Goal: Transaction & Acquisition: Purchase product/service

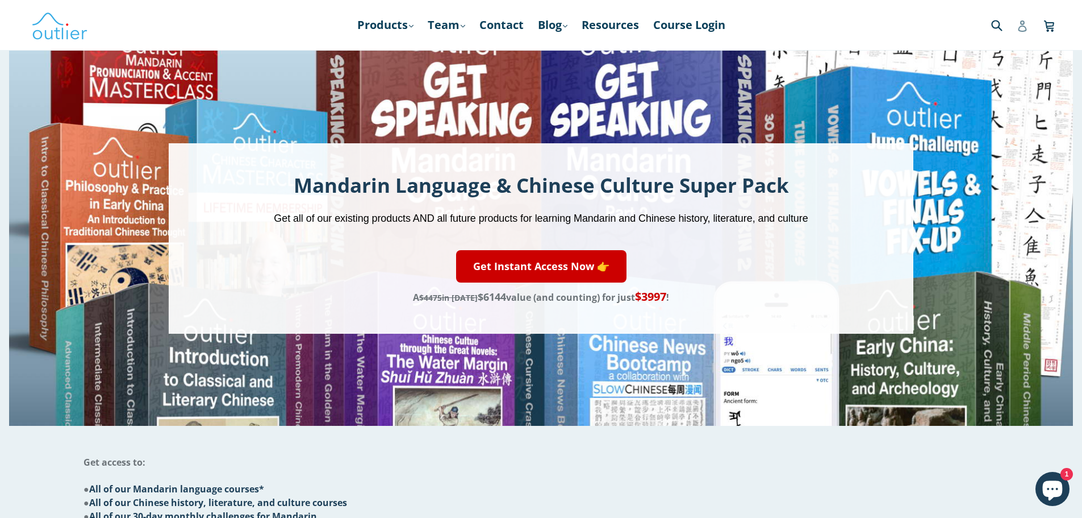
click at [1027, 27] on icon at bounding box center [1022, 25] width 11 height 11
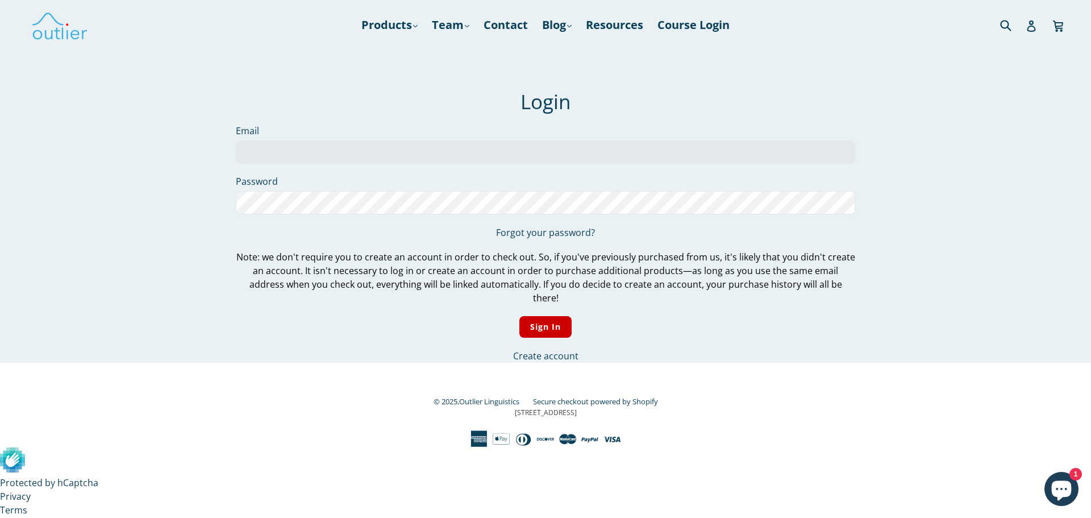
click at [372, 155] on input "Email" at bounding box center [545, 151] width 619 height 23
click at [538, 233] on link "Forgot your password?" at bounding box center [545, 232] width 99 height 12
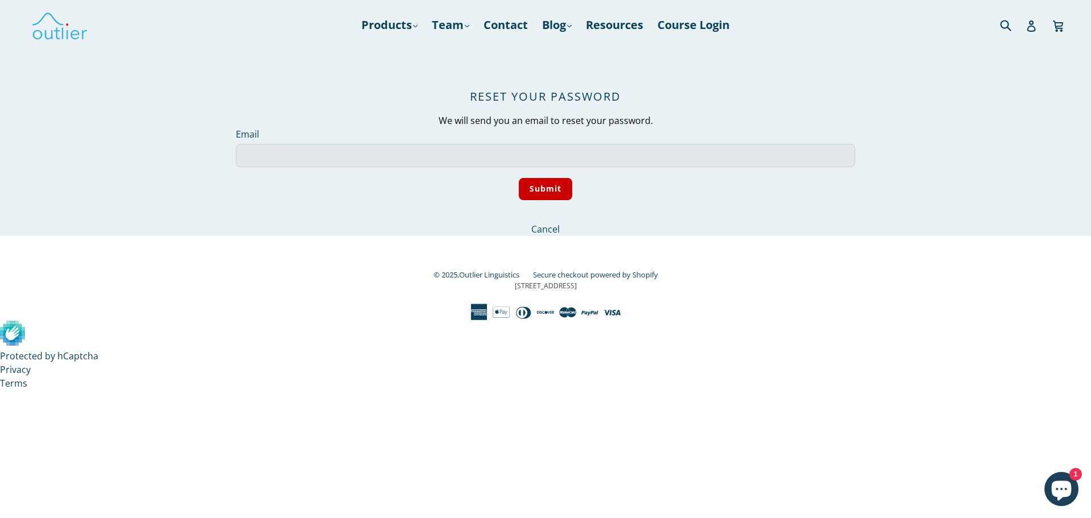
click at [462, 156] on input "Email" at bounding box center [545, 155] width 619 height 23
type input "piohan00@gmail.com"
click at [453, 179] on p "Submit" at bounding box center [545, 194] width 619 height 33
click at [551, 192] on input "Submit" at bounding box center [546, 189] width 54 height 22
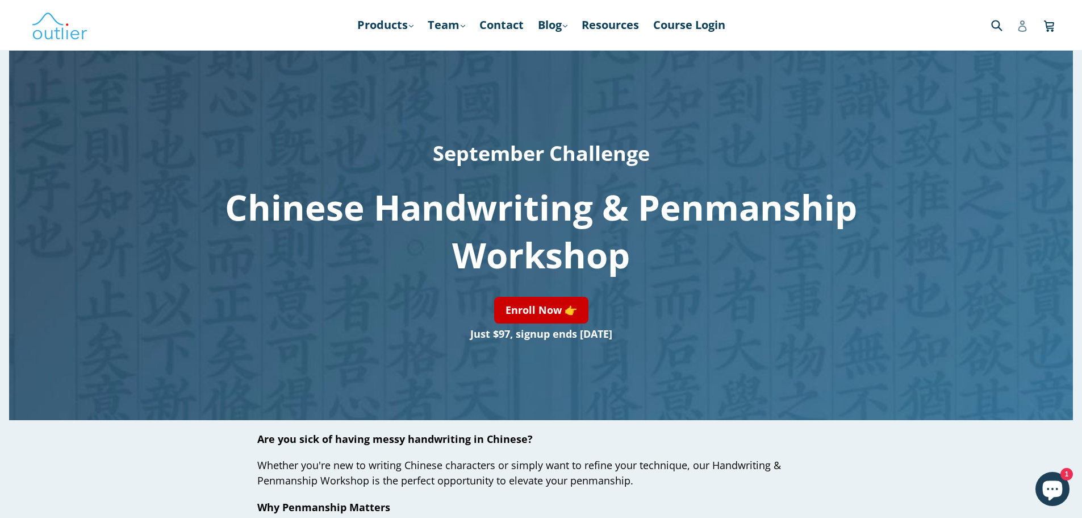
click at [1020, 26] on icon at bounding box center [1022, 25] width 11 height 11
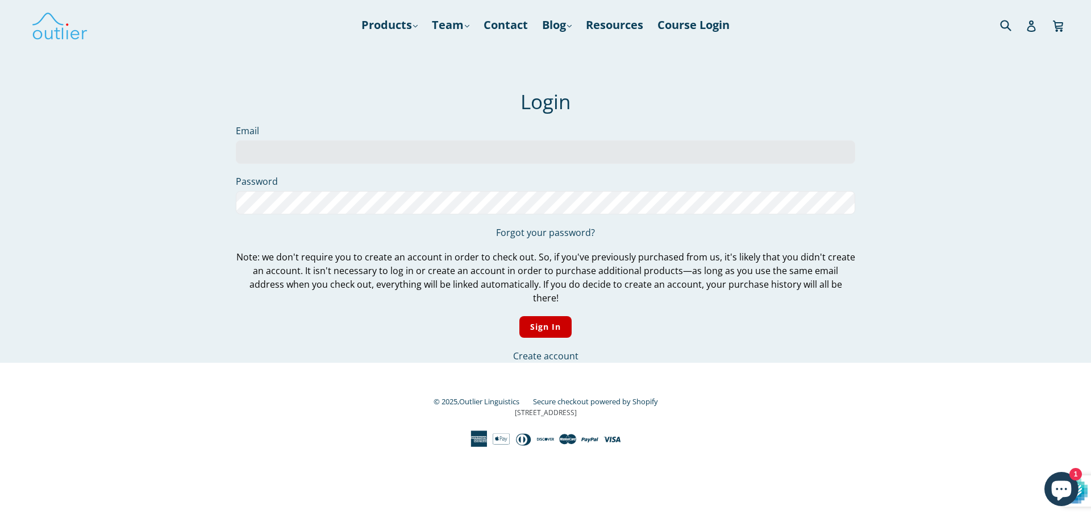
click at [348, 160] on input "Email" at bounding box center [545, 151] width 619 height 23
click at [340, 148] on input "Email" at bounding box center [545, 151] width 619 height 23
click at [367, 148] on input "piotr-hantulik@wp.pl" at bounding box center [545, 151] width 619 height 23
click at [457, 176] on label "Password" at bounding box center [545, 181] width 619 height 14
click at [387, 157] on input "piotr-hantulik@wp.pl" at bounding box center [545, 151] width 619 height 23
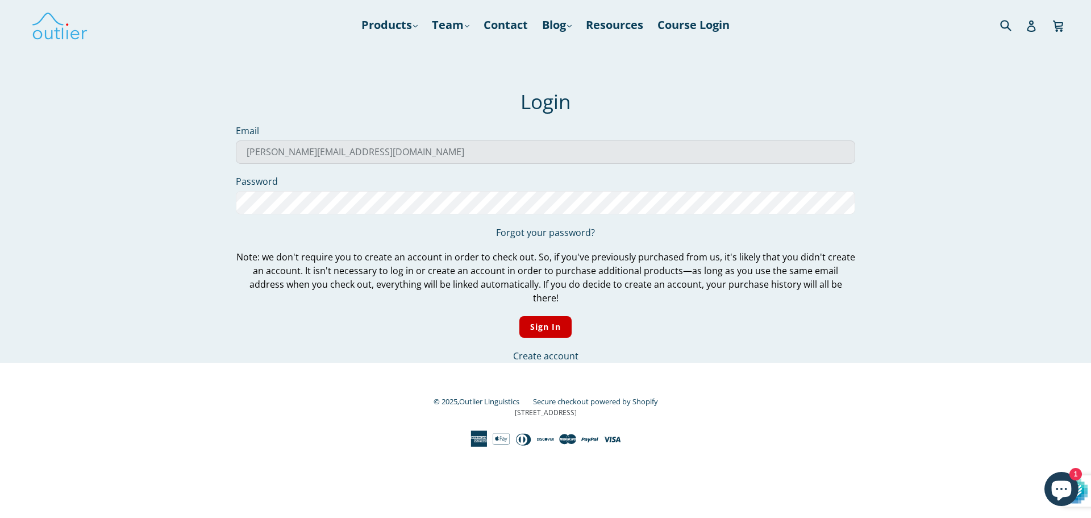
scroll to position [1, 0]
drag, startPoint x: 386, startPoint y: 157, endPoint x: 151, endPoint y: 169, distance: 235.5
click at [151, 169] on main "We've sent you an email with a link to update your password. Login Email piotr-…" at bounding box center [545, 177] width 1091 height 369
type input "piohan00@gmail.com"
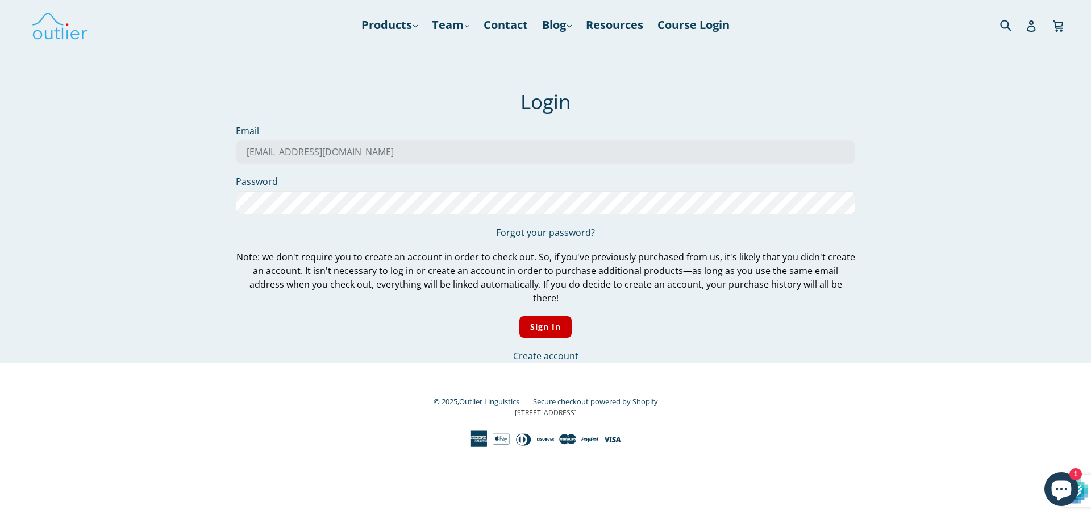
click at [548, 239] on p "Forgot your password?" at bounding box center [545, 233] width 619 height 14
click at [545, 233] on link "Forgot your password?" at bounding box center [545, 232] width 99 height 12
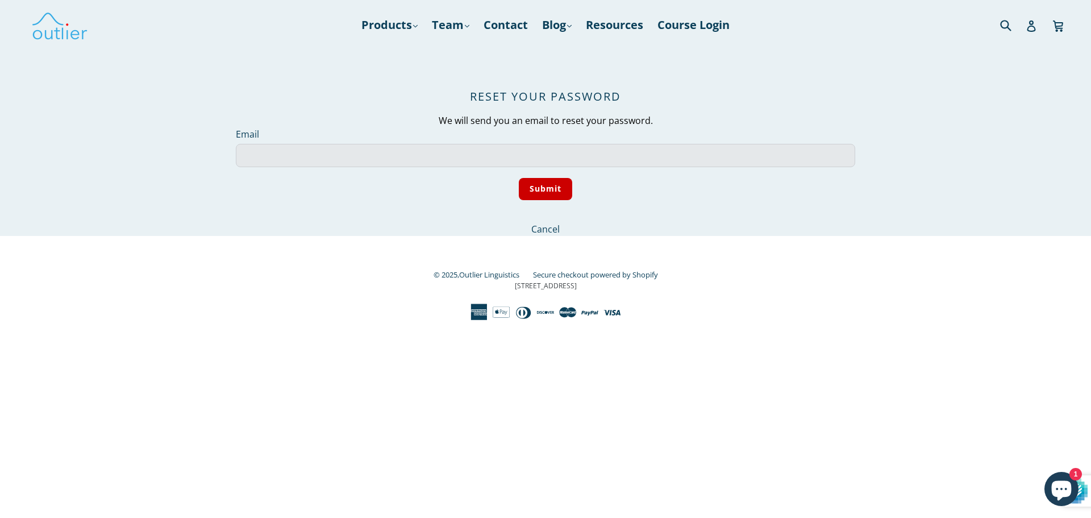
click at [425, 159] on input "Email" at bounding box center [545, 155] width 619 height 23
type input "piohan00@gmail.com"
click at [519, 178] on input "Submit" at bounding box center [546, 189] width 54 height 22
click at [555, 188] on input "Submit" at bounding box center [546, 189] width 54 height 22
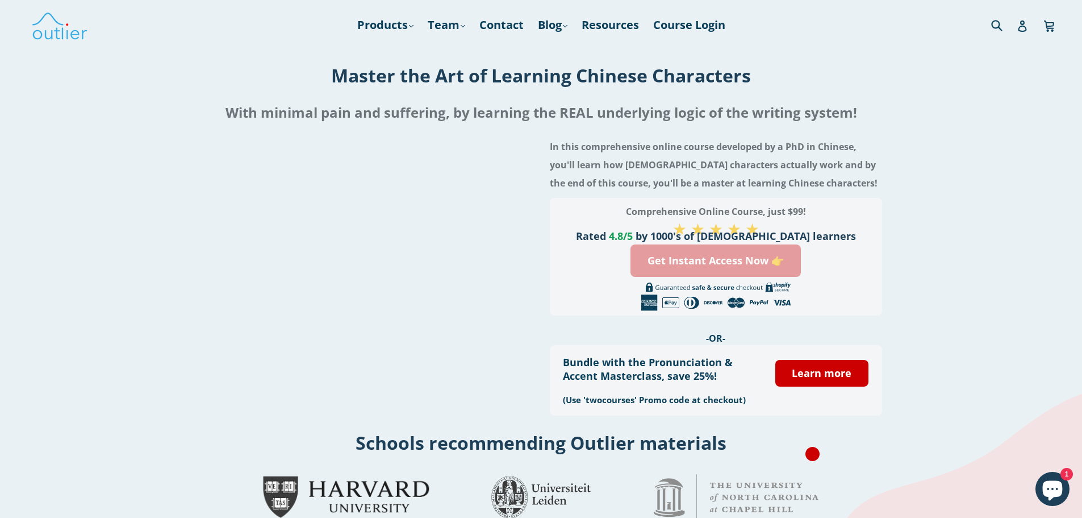
click at [708, 264] on link "Get Instant Access Now 👉" at bounding box center [716, 260] width 170 height 32
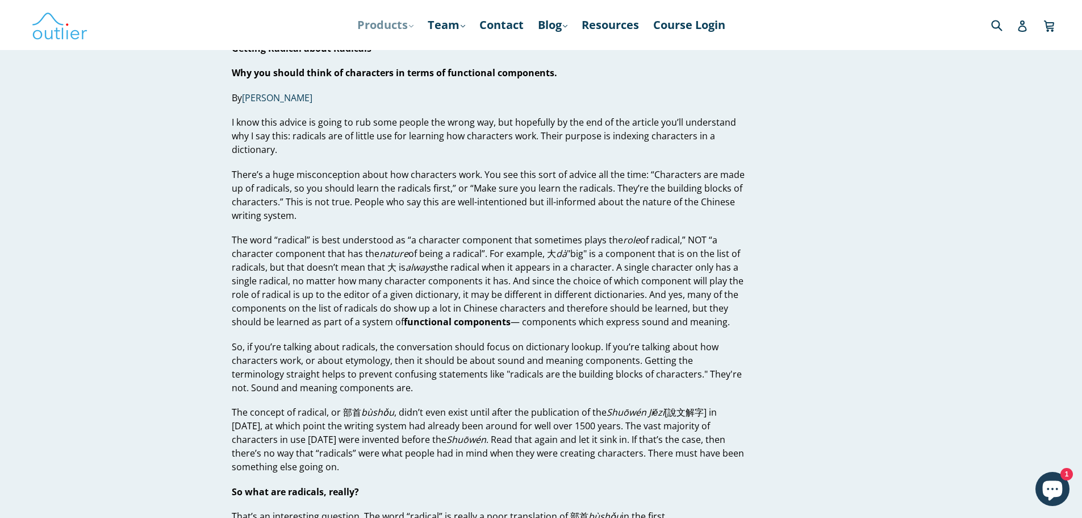
click at [406, 32] on link "Products .cls-1{fill:#231f20} expand" at bounding box center [386, 25] width 68 height 20
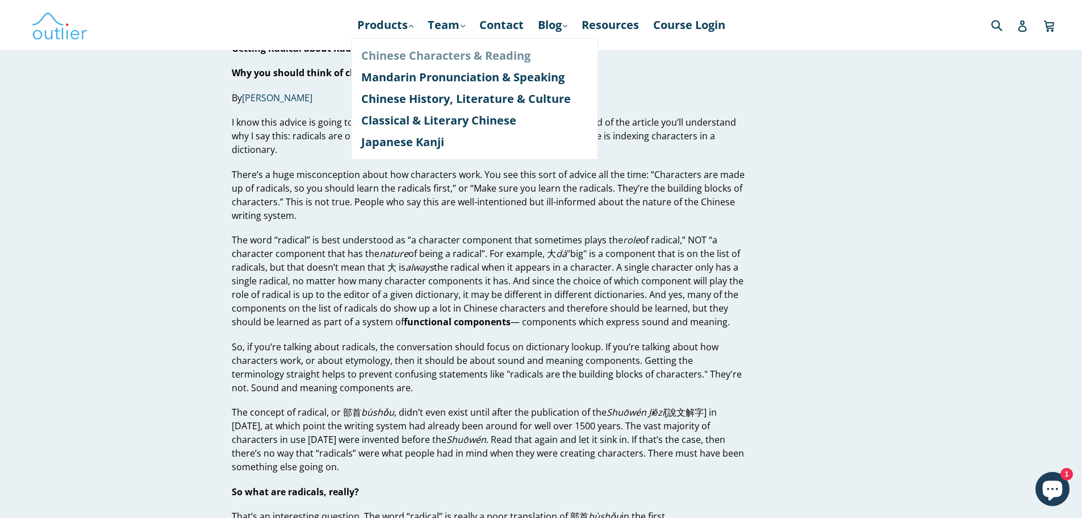
click at [432, 55] on link "Chinese Characters & Reading" at bounding box center [474, 56] width 227 height 22
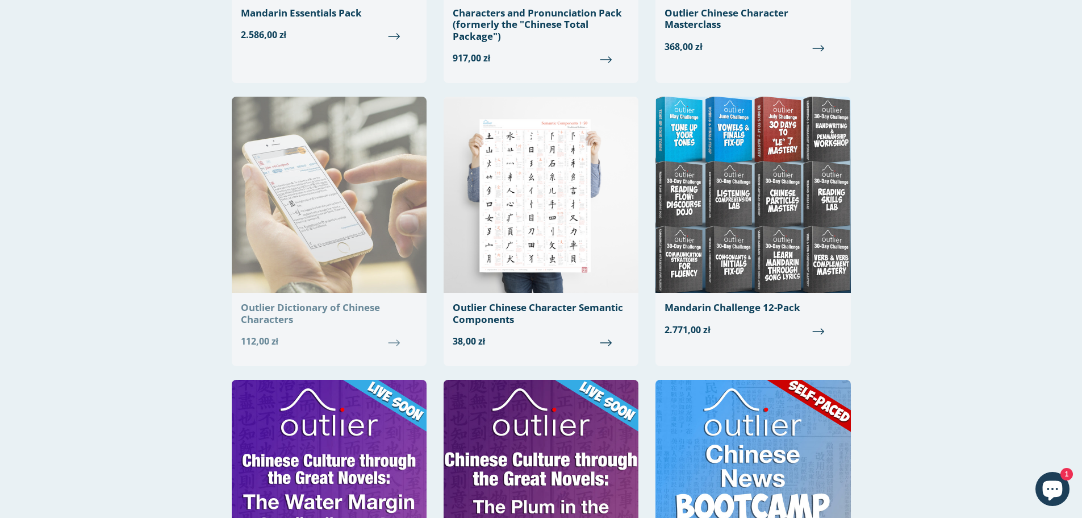
scroll to position [284, 0]
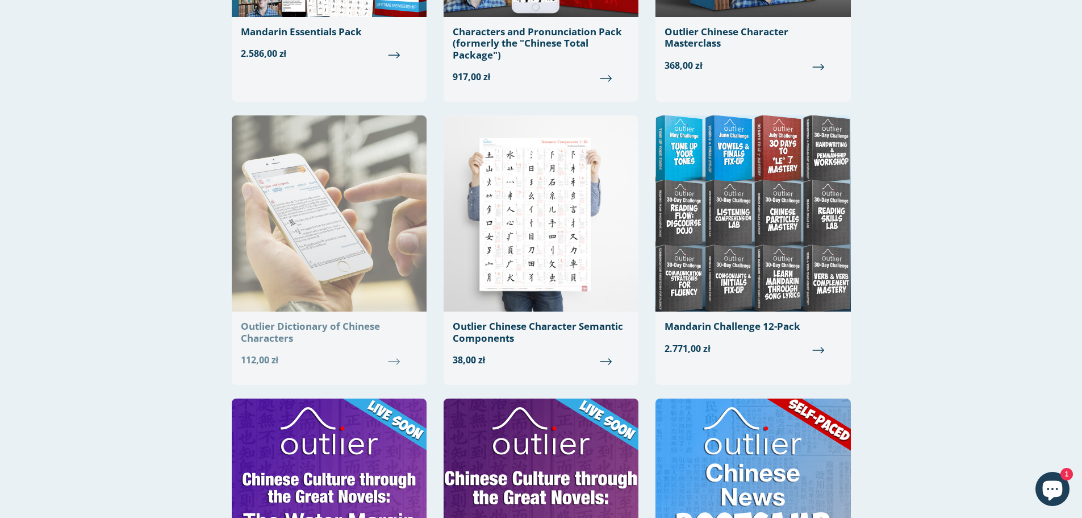
click at [291, 221] on img at bounding box center [329, 213] width 195 height 196
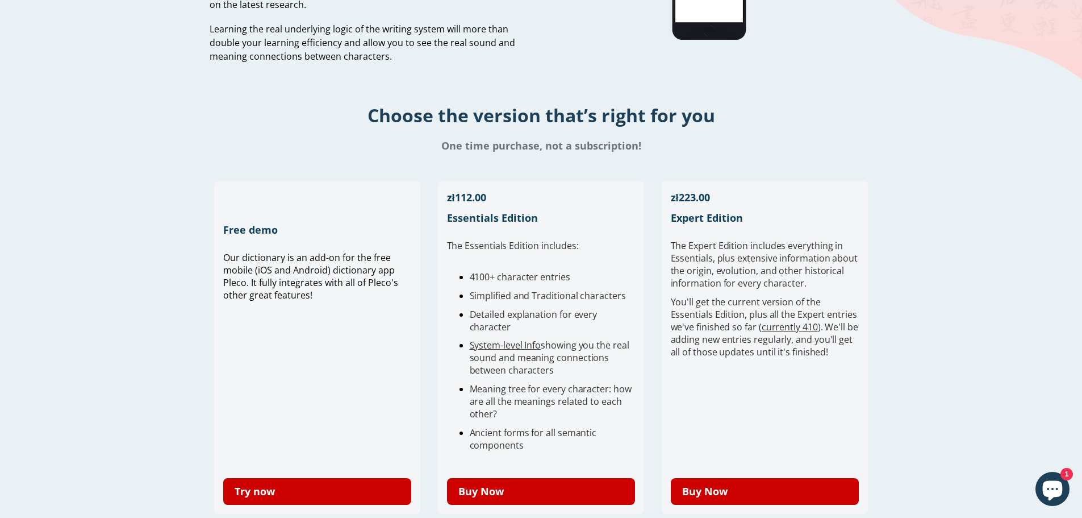
scroll to position [284, 0]
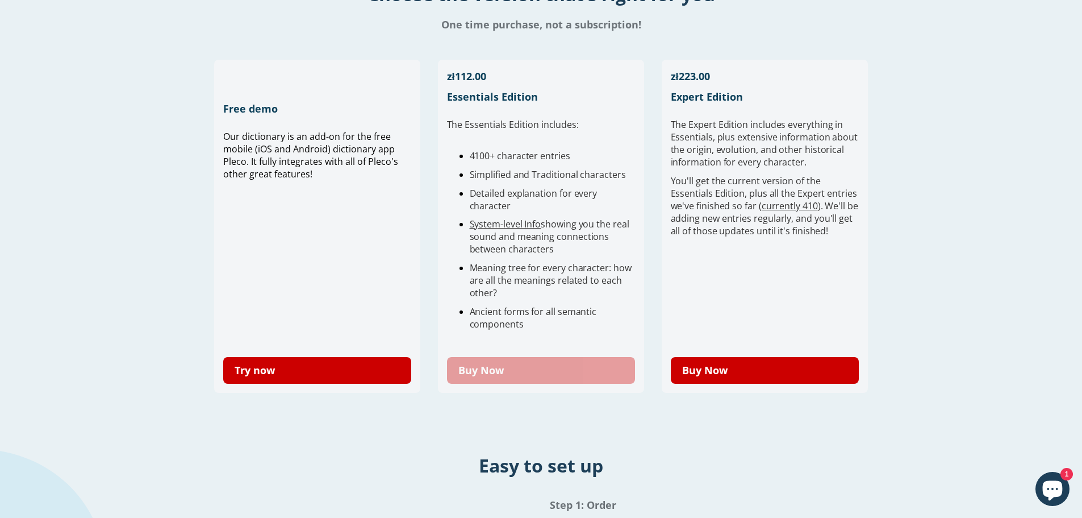
click at [502, 370] on link "Buy Now" at bounding box center [541, 370] width 189 height 27
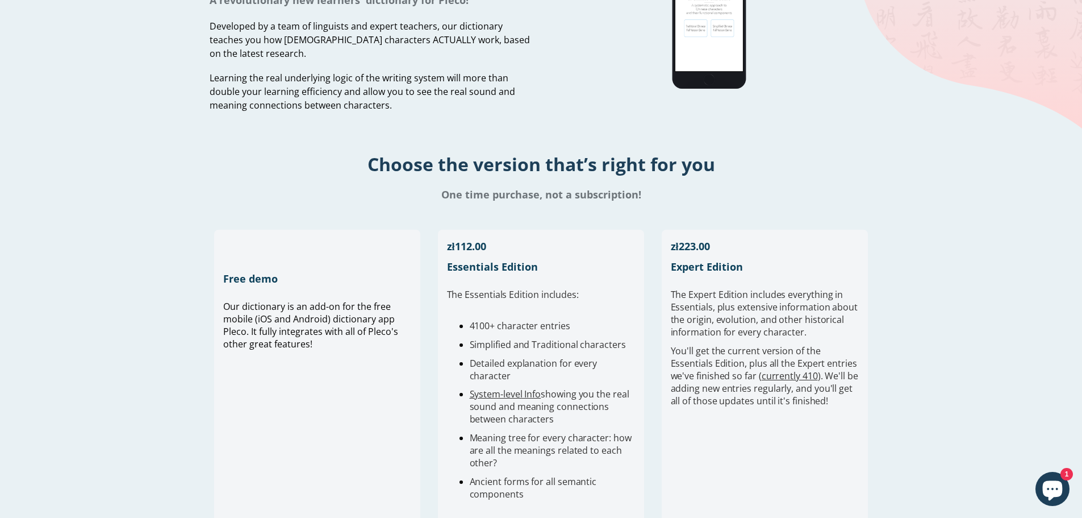
scroll to position [114, 0]
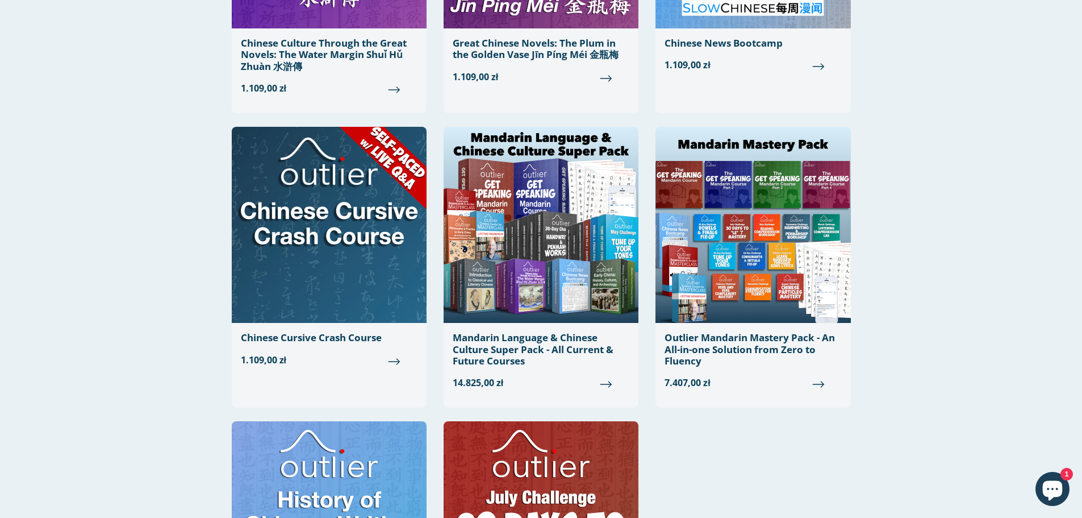
scroll to position [852, 0]
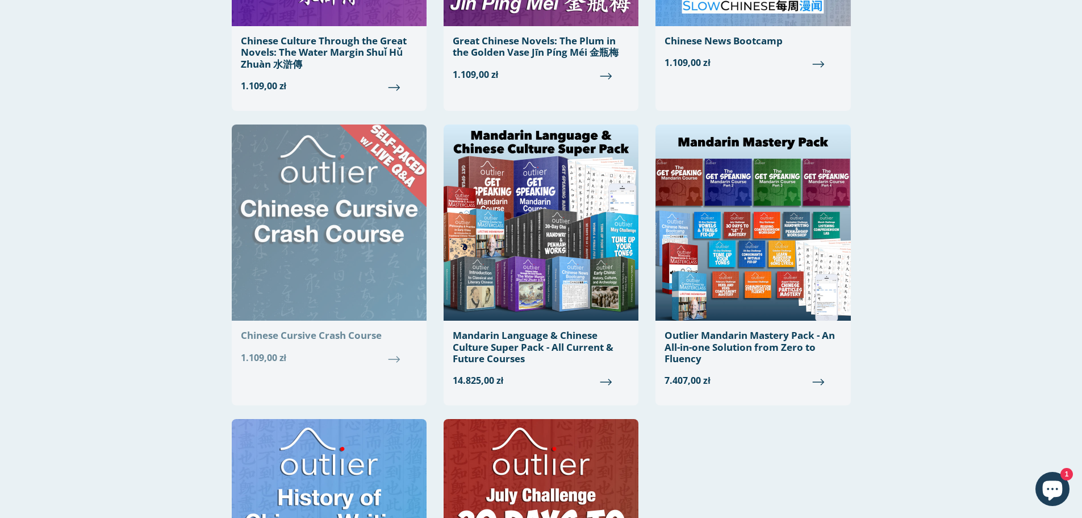
click at [344, 215] on img at bounding box center [329, 222] width 195 height 196
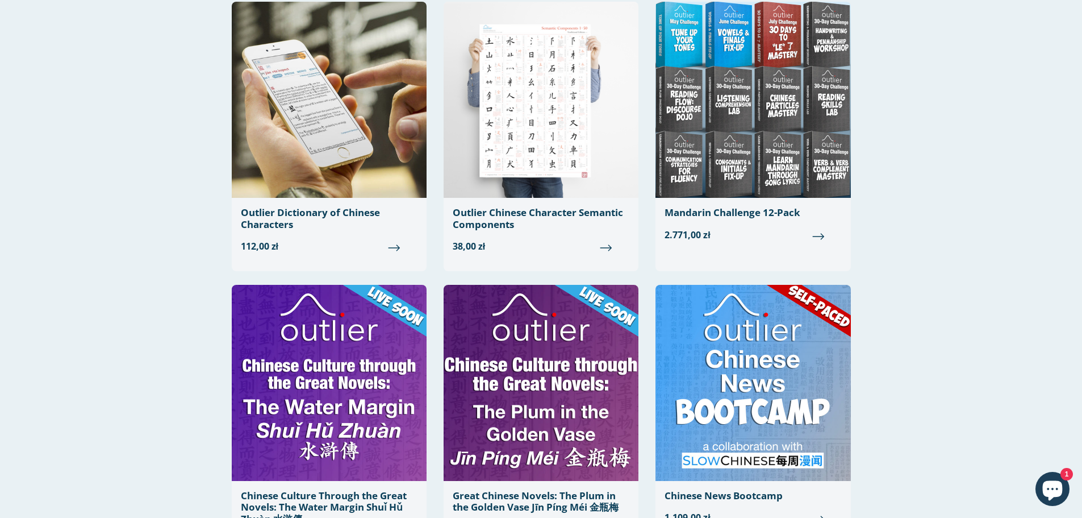
scroll to position [170, 0]
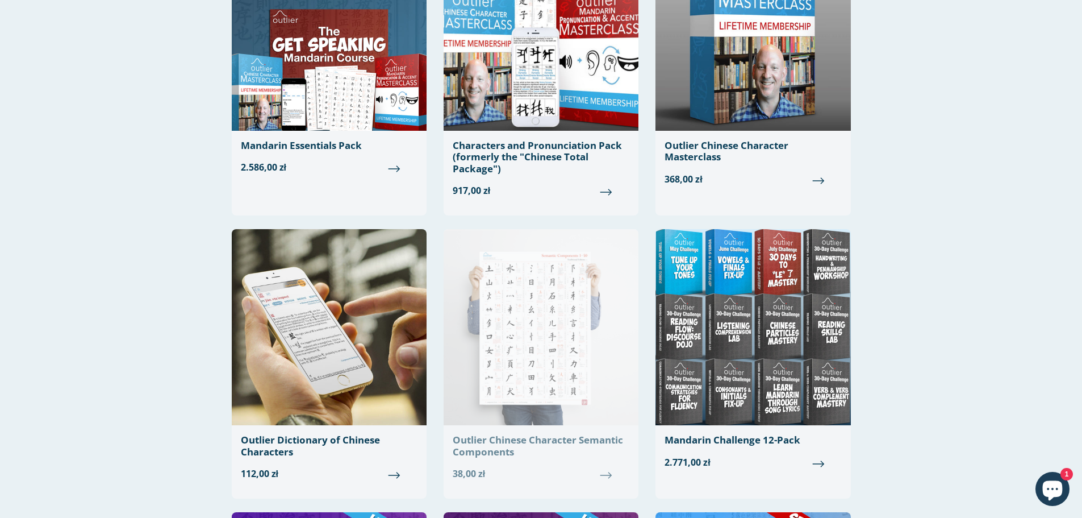
click at [529, 337] on img at bounding box center [541, 327] width 195 height 196
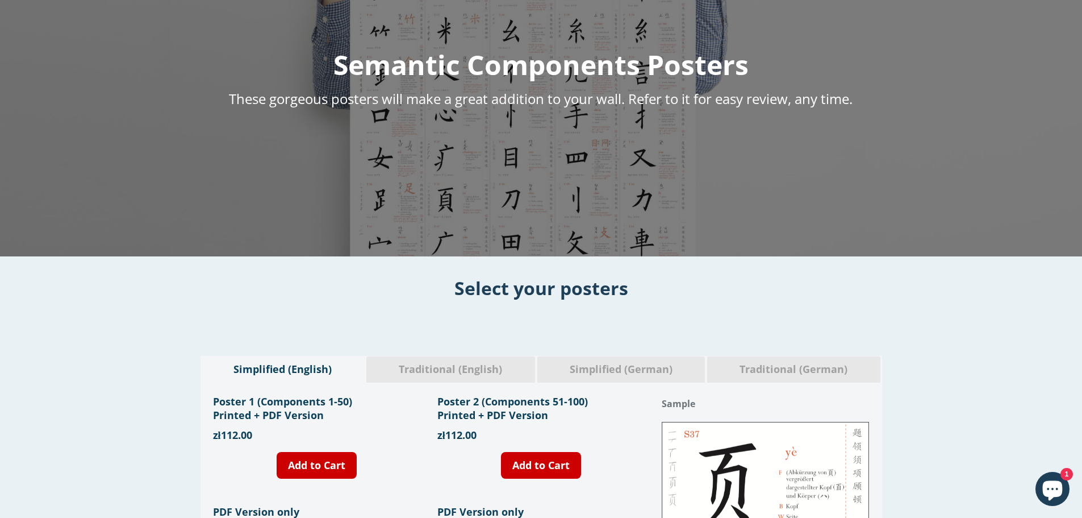
scroll to position [258, 0]
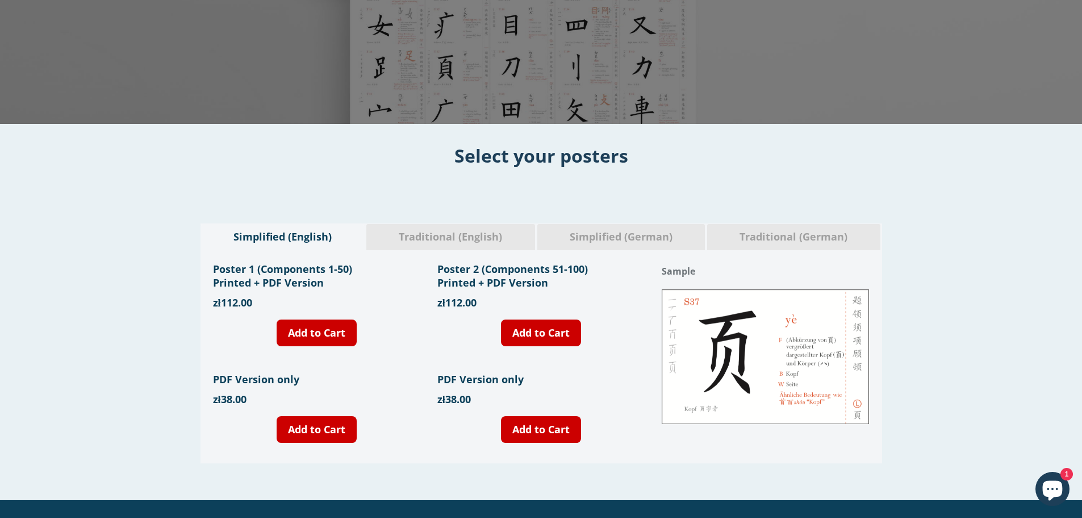
click at [452, 236] on span "Traditional (English)" at bounding box center [451, 237] width 152 height 15
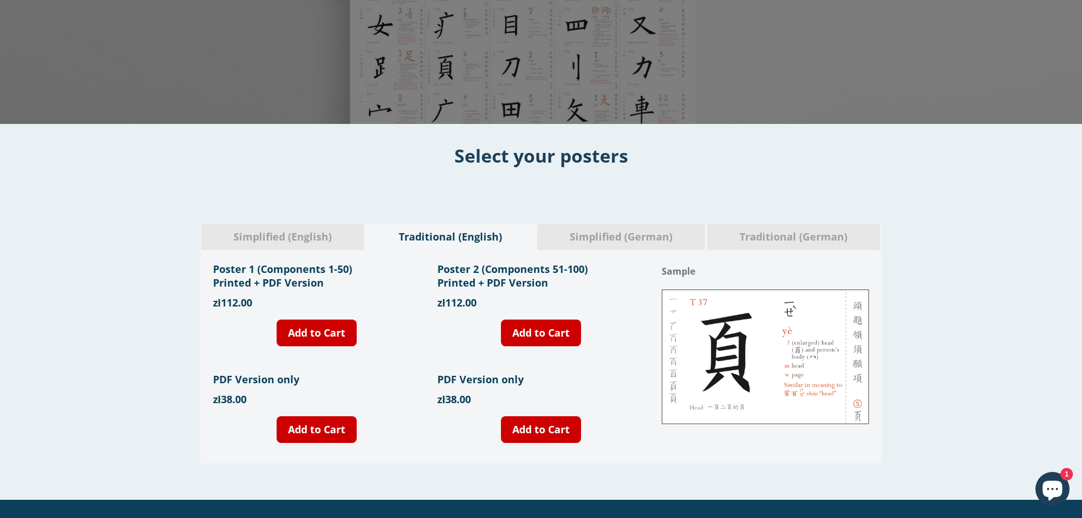
click at [311, 236] on span "Simplified (English)" at bounding box center [283, 237] width 147 height 15
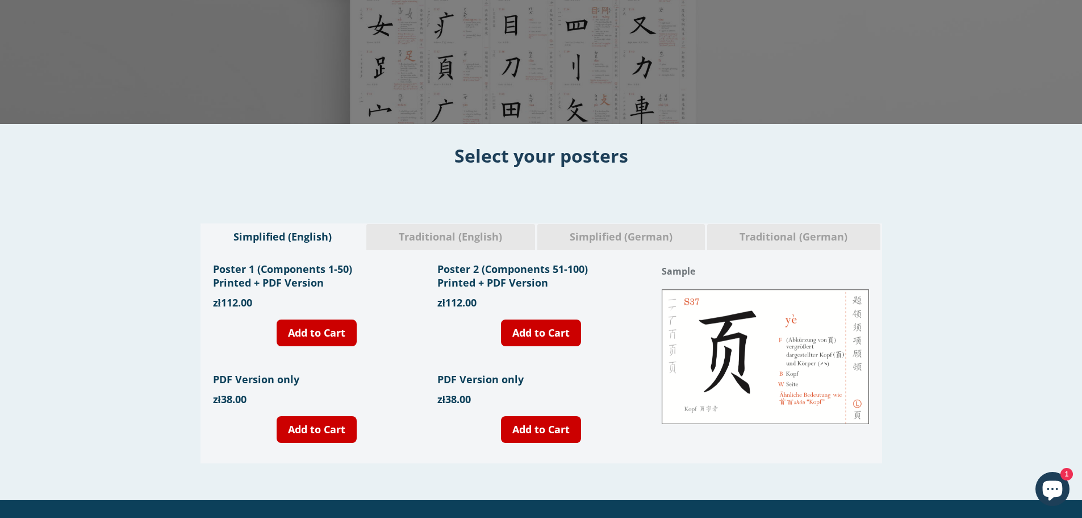
click at [622, 232] on span "Simplified (German)" at bounding box center [621, 237] width 151 height 15
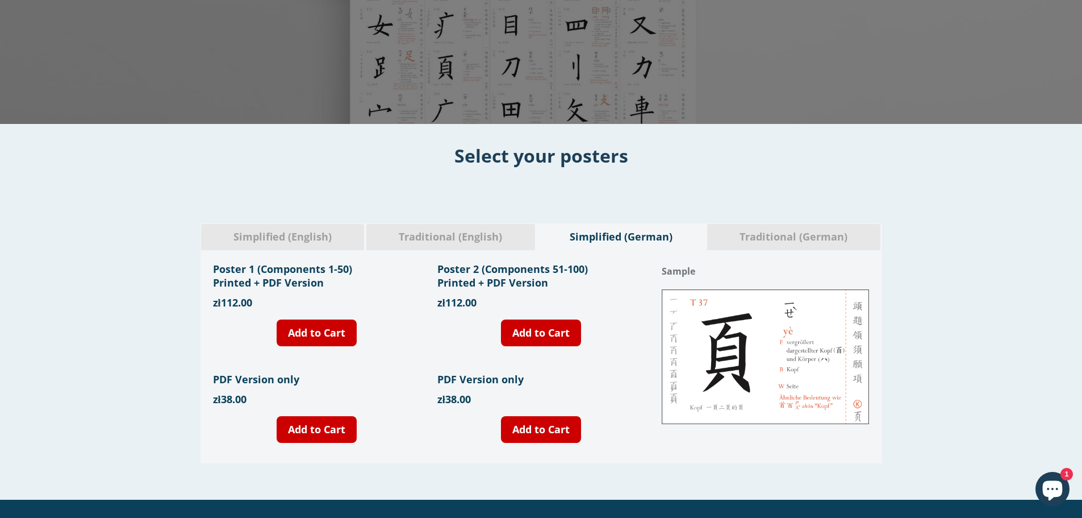
click at [805, 242] on span "Traditional (German)" at bounding box center [794, 237] width 156 height 15
click at [475, 239] on span "Traditional (English)" at bounding box center [451, 237] width 152 height 15
click at [300, 237] on span "Simplified (English)" at bounding box center [283, 237] width 147 height 15
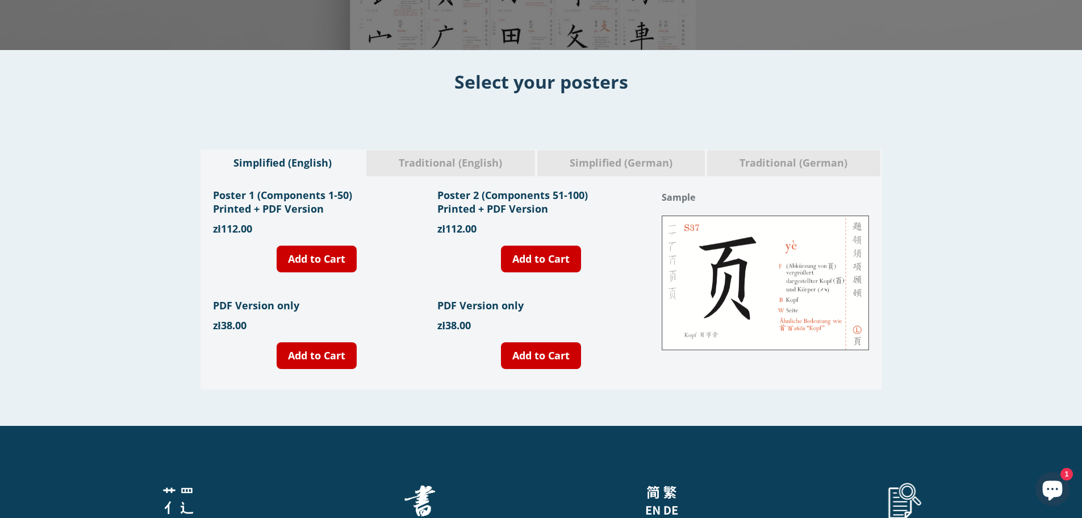
scroll to position [227, 0]
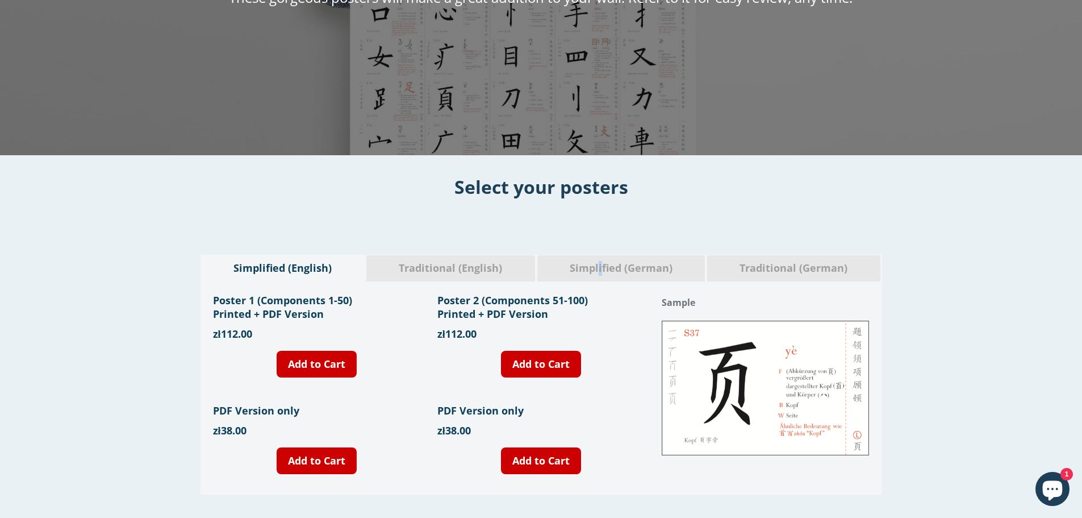
click at [597, 270] on span "Simplified (German)" at bounding box center [621, 268] width 151 height 15
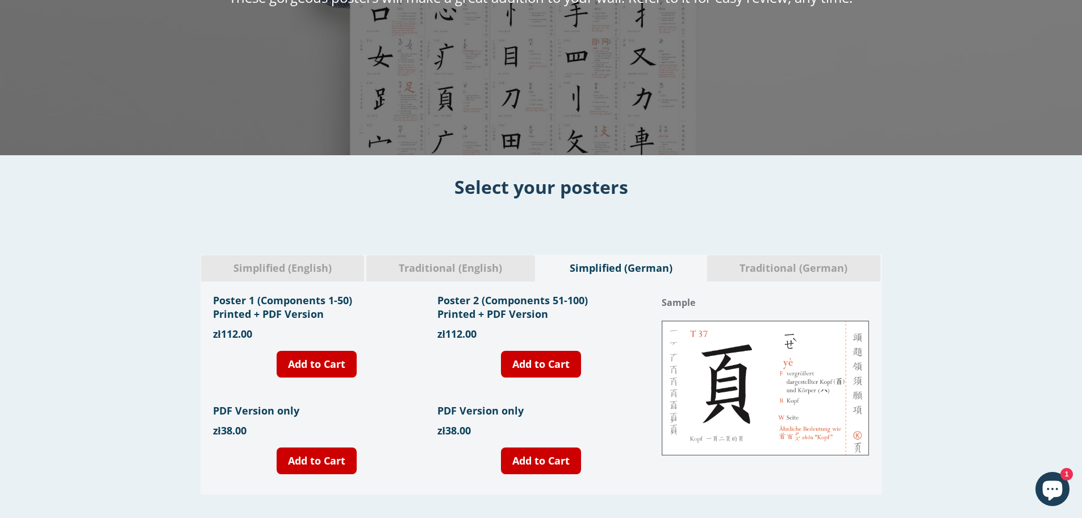
click at [304, 269] on span "Simplified (English)" at bounding box center [283, 268] width 147 height 15
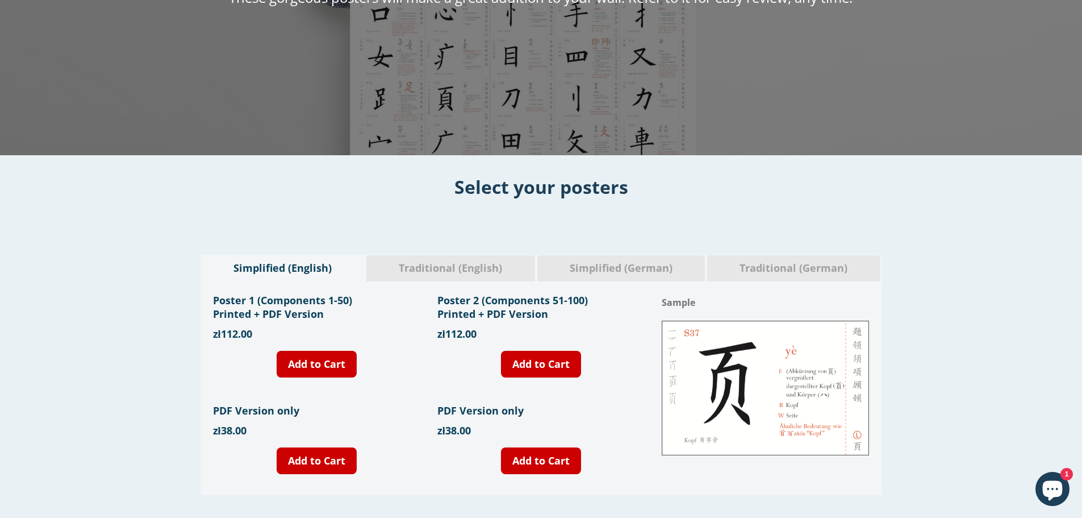
scroll to position [284, 0]
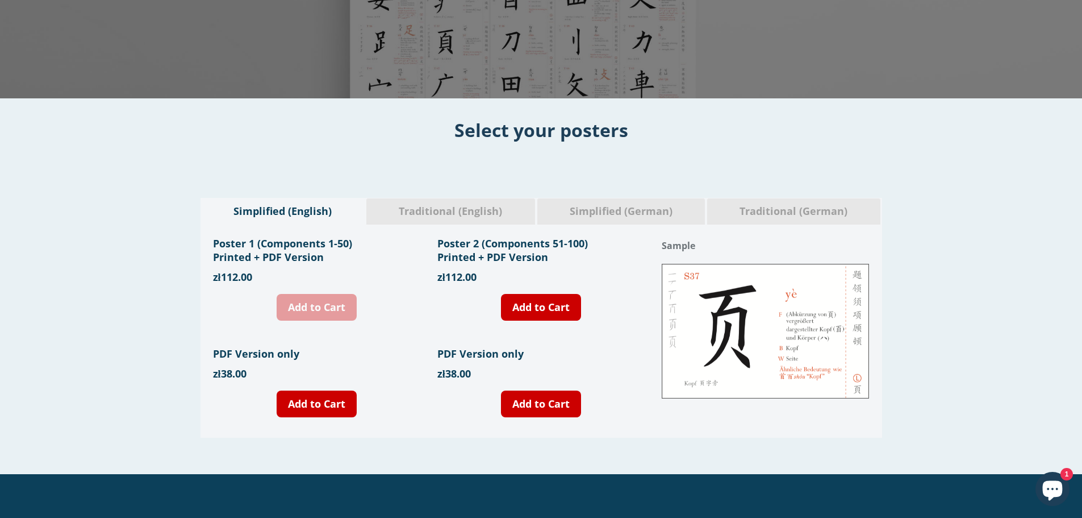
click at [335, 312] on link "Add to Cart" at bounding box center [317, 307] width 80 height 27
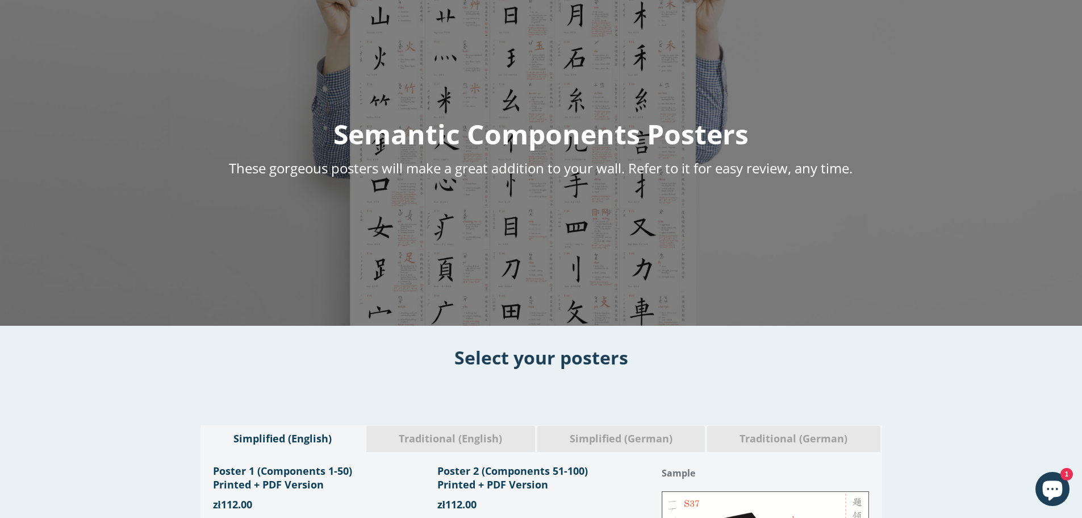
scroll to position [0, 0]
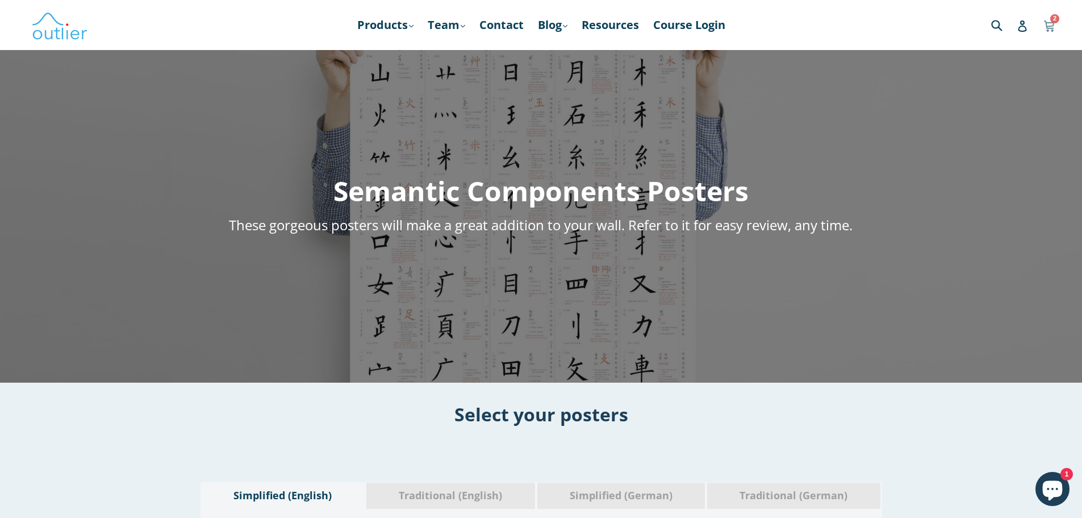
click at [1053, 24] on icon at bounding box center [1049, 24] width 10 height 9
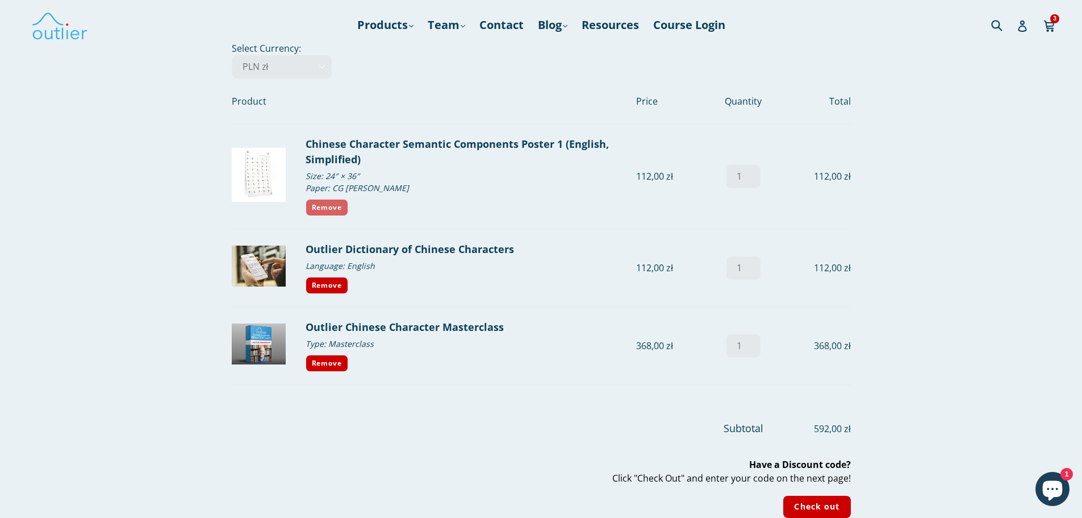
click at [325, 205] on link "Remove" at bounding box center [327, 207] width 43 height 17
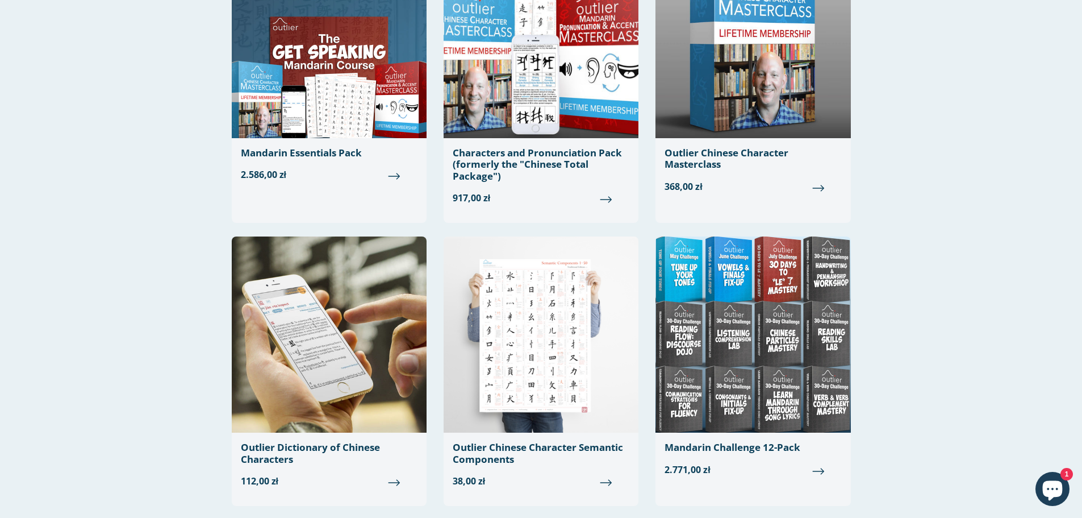
scroll to position [227, 0]
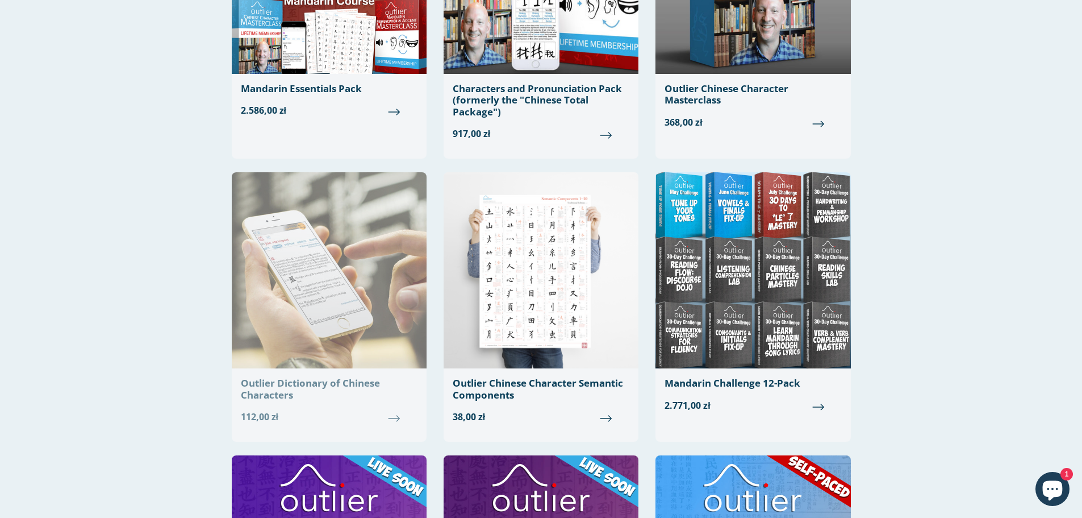
click at [272, 391] on div "Outlier Dictionary of Chinese Characters" at bounding box center [329, 388] width 177 height 23
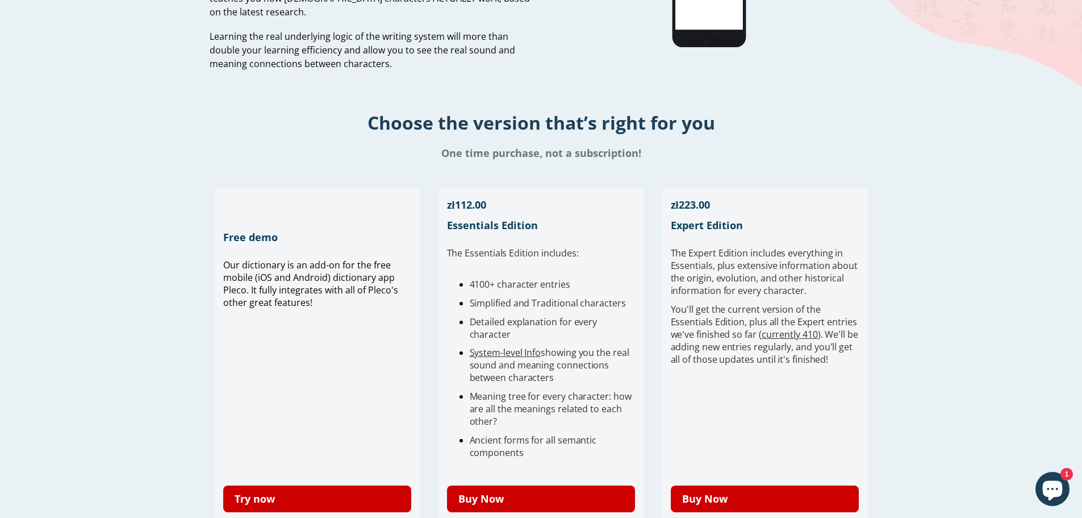
scroll to position [114, 0]
